Goal: Task Accomplishment & Management: Complete application form

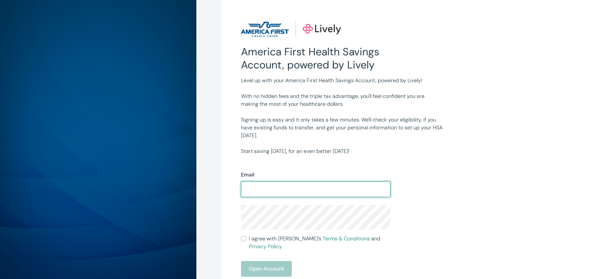
click at [272, 191] on input "Email" at bounding box center [316, 189] width 150 height 13
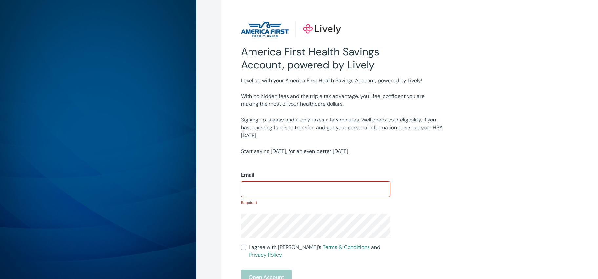
click at [565, 242] on div "America First Health Savings Account, powered by Lively Level up with your Amer…" at bounding box center [409, 187] width 377 height 374
click at [285, 190] on input "Email" at bounding box center [316, 189] width 150 height 13
type input "[EMAIL_ADDRESS][DOMAIN_NAME]"
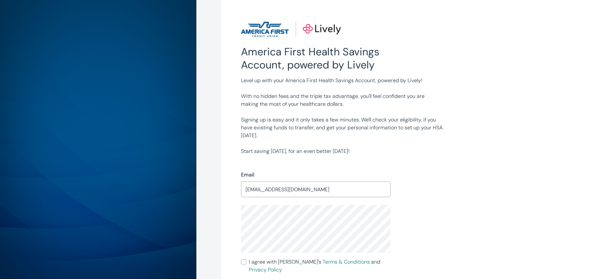
click at [513, 211] on div "Email [EMAIL_ADDRESS][DOMAIN_NAME] ​ I agree with [PERSON_NAME]’s Terms & Condi…" at bounding box center [390, 245] width 315 height 180
click at [559, 212] on div "America First Health Savings Account, powered by Lively Level up with your Amer…" at bounding box center [409, 194] width 377 height 389
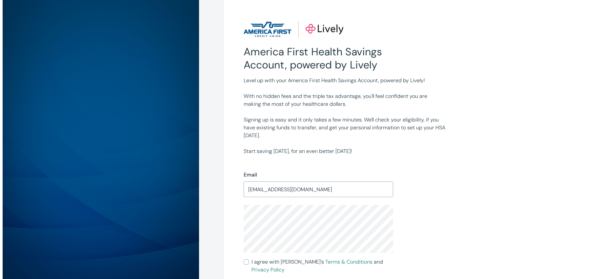
scroll to position [54, 0]
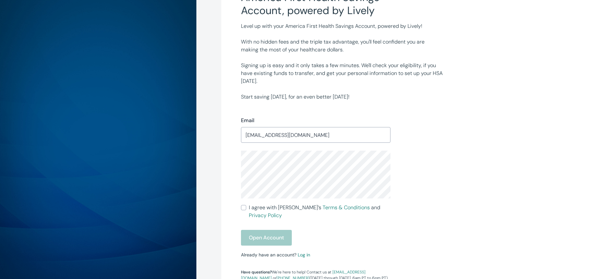
click at [243, 209] on input "I agree with Lively’s Terms & Conditions and Privacy Policy" at bounding box center [243, 207] width 5 height 5
checkbox input "true"
drag, startPoint x: 251, startPoint y: 230, endPoint x: 255, endPoint y: 232, distance: 4.4
click at [251, 230] on button "Open Account" at bounding box center [266, 238] width 51 height 16
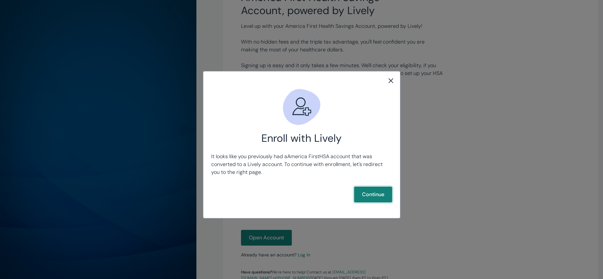
click at [372, 196] on button "Continue" at bounding box center [373, 195] width 38 height 16
